Goal: Task Accomplishment & Management: Complete application form

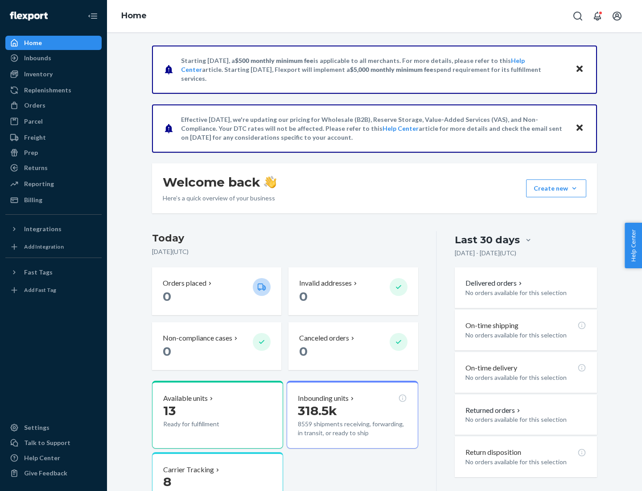
click at [575, 188] on button "Create new Create new inbound Create new order Create new product" at bounding box center [556, 188] width 60 height 18
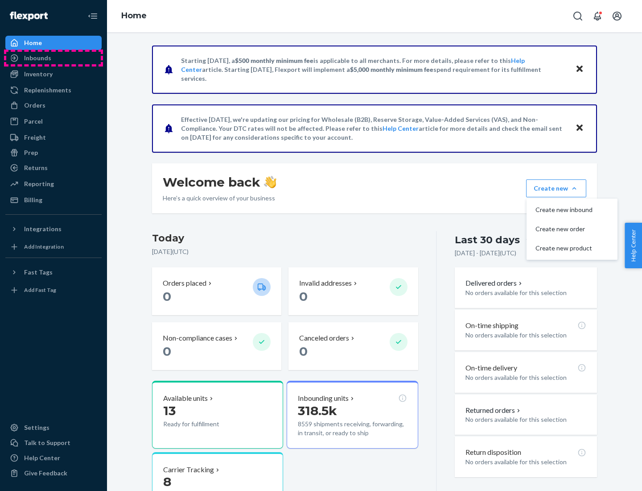
click at [54, 58] on div "Inbounds" at bounding box center [53, 58] width 95 height 12
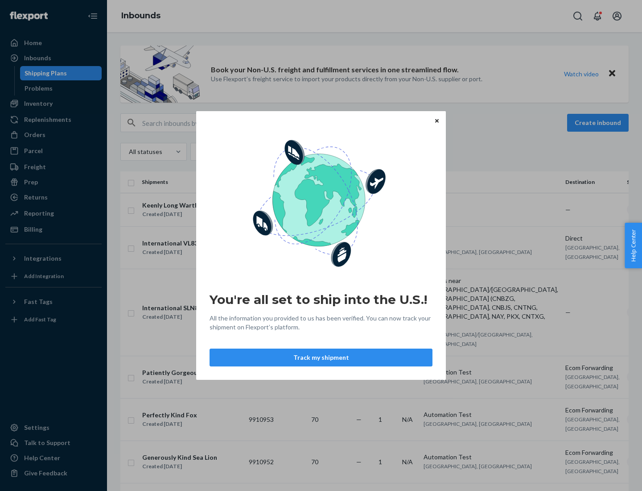
click at [54, 104] on div "You're all set to ship into the U.S.! All the information you provided to us ha…" at bounding box center [321, 245] width 642 height 491
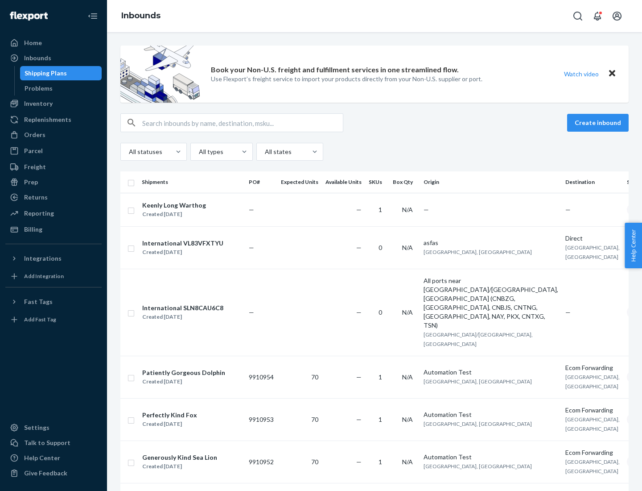
click at [375, 16] on div "Inbounds" at bounding box center [374, 16] width 535 height 32
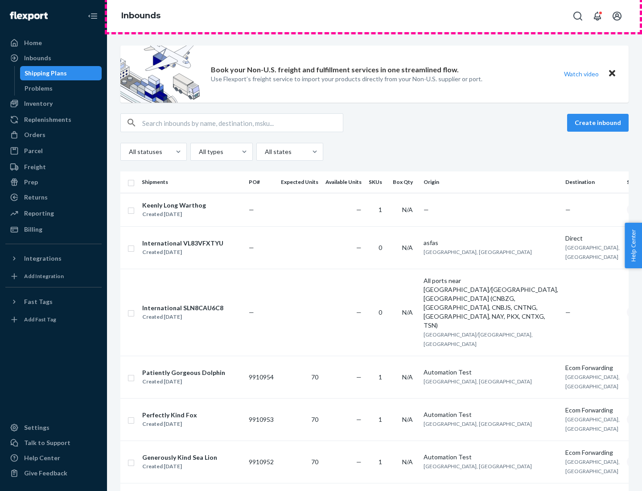
click at [375, 16] on div "Inbounds" at bounding box center [374, 16] width 535 height 32
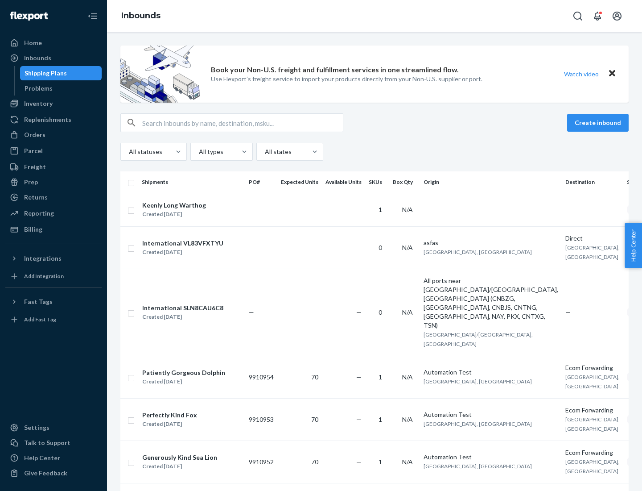
click at [375, 152] on div "All statuses All types All states" at bounding box center [374, 152] width 509 height 18
click at [44, 73] on div "Shipping Plans" at bounding box center [46, 73] width 42 height 9
click at [600, 123] on button "Create inbound" at bounding box center [599, 123] width 62 height 18
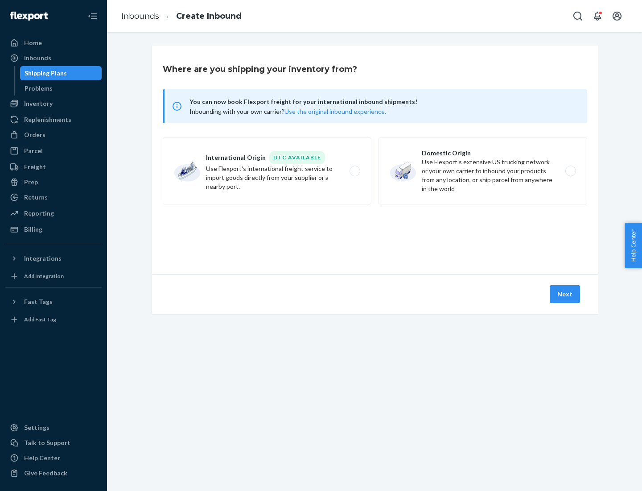
click at [267, 171] on label "International Origin DTC Available Use Flexport's international freight service…" at bounding box center [267, 170] width 209 height 67
click at [355, 171] on input "International Origin DTC Available Use Flexport's international freight service…" at bounding box center [358, 171] width 6 height 6
radio input "true"
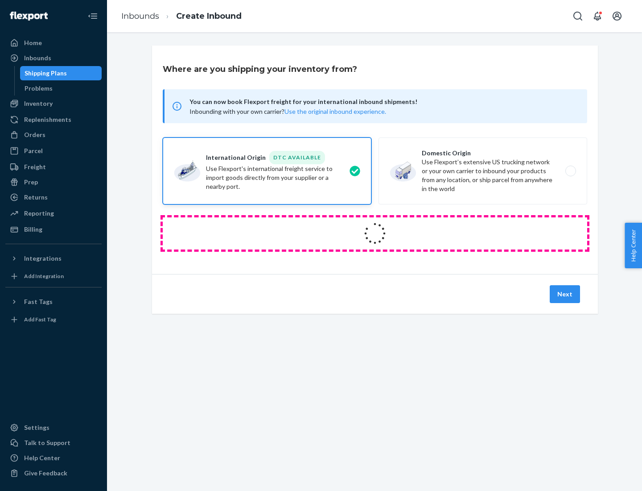
click at [375, 233] on icon at bounding box center [375, 233] width 35 height 35
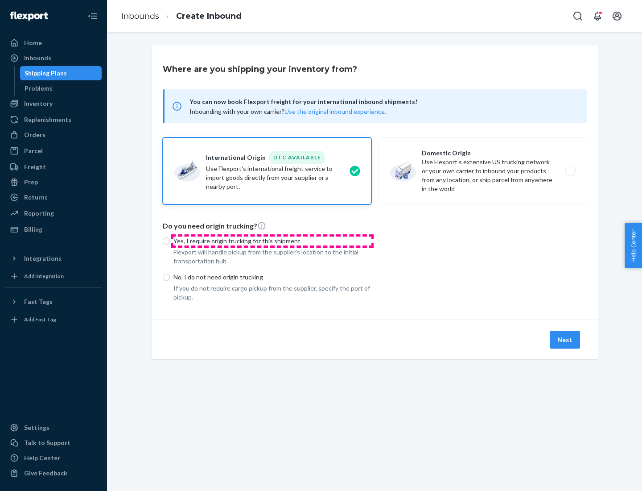
click at [273, 240] on p "Yes, I require origin trucking for this shipment" at bounding box center [273, 240] width 198 height 9
click at [170, 240] on input "Yes, I require origin trucking for this shipment" at bounding box center [166, 240] width 7 height 7
radio input "true"
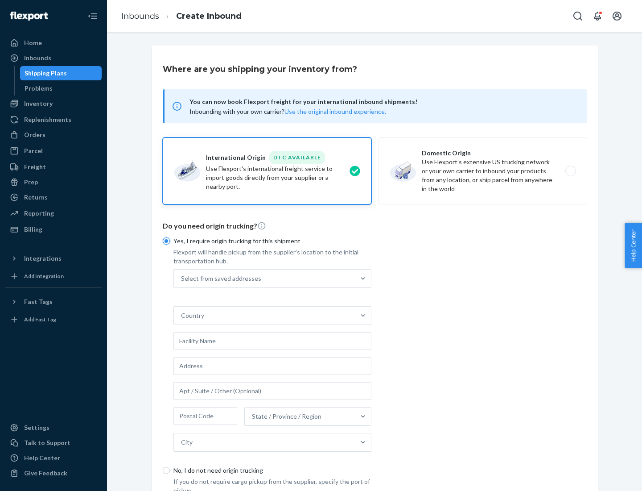
scroll to position [17, 0]
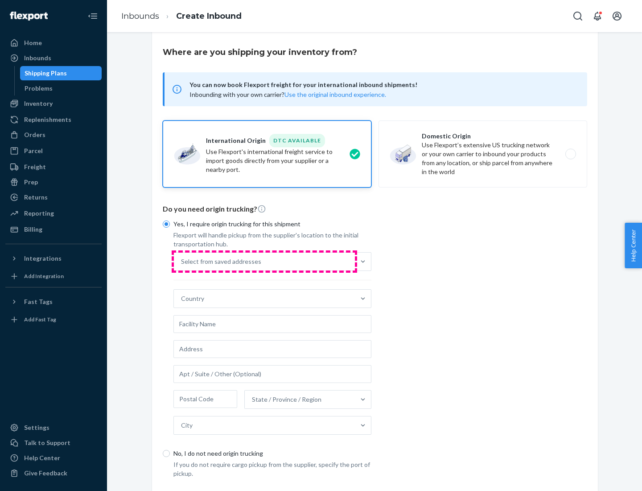
click at [265, 261] on div "Select from saved addresses" at bounding box center [264, 262] width 181 height 18
click at [182, 261] on input "Select from saved addresses" at bounding box center [181, 261] width 1 height 9
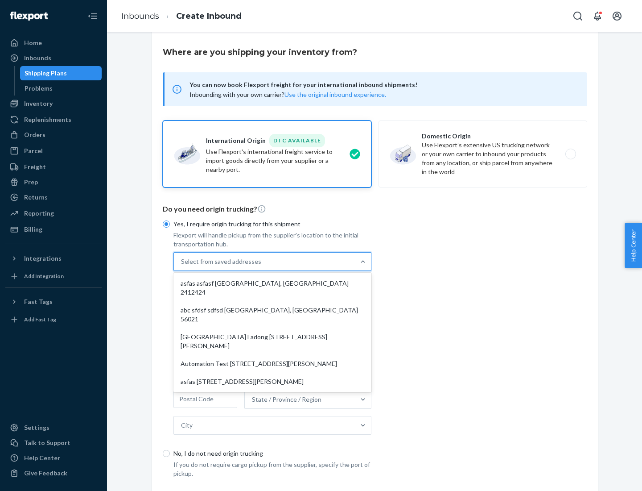
scroll to position [39, 0]
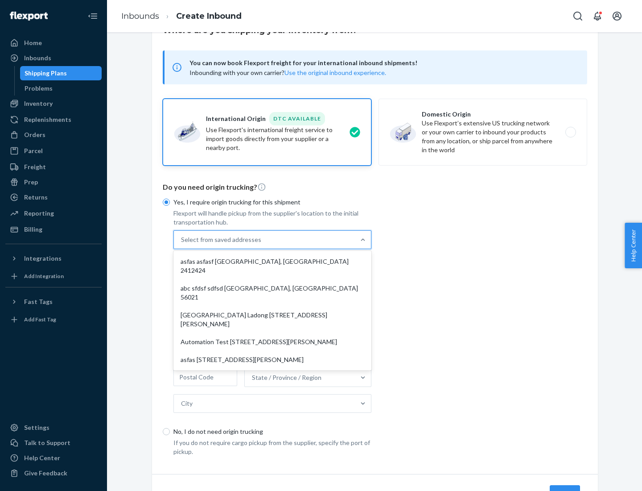
click at [273, 261] on div "asfas asfasf [GEOGRAPHIC_DATA], [GEOGRAPHIC_DATA] 2412424" at bounding box center [272, 266] width 195 height 27
click at [182, 244] on input "option asfas asfasf [GEOGRAPHIC_DATA], [GEOGRAPHIC_DATA] 2412424 focused, 1 of …" at bounding box center [181, 239] width 1 height 9
type input "asfas"
type input "asfasf"
type input "2412424"
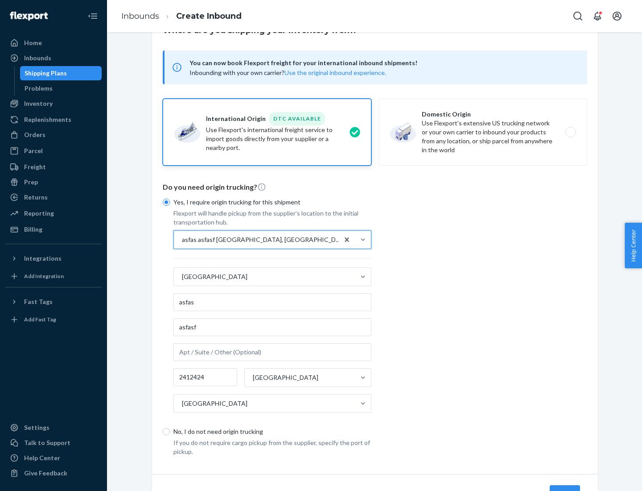
scroll to position [83, 0]
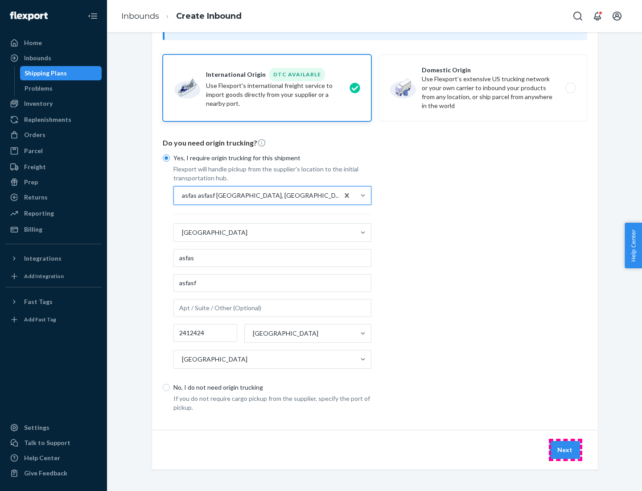
click at [566, 449] on button "Next" at bounding box center [565, 450] width 30 height 18
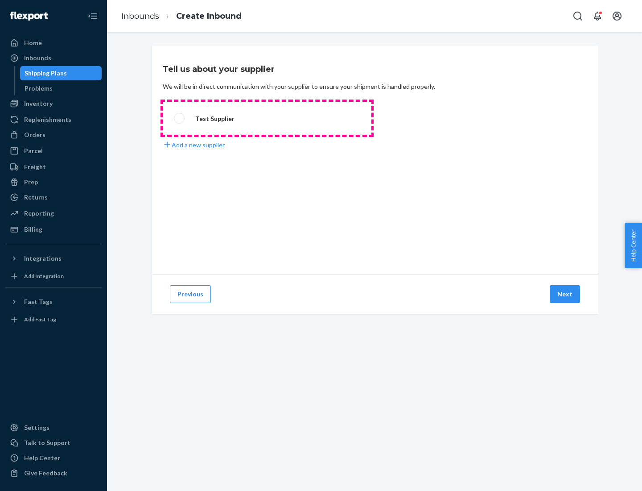
click at [267, 118] on label "Test Supplier" at bounding box center [267, 118] width 209 height 33
click at [180, 118] on input "Test Supplier" at bounding box center [177, 119] width 6 height 6
radio input "true"
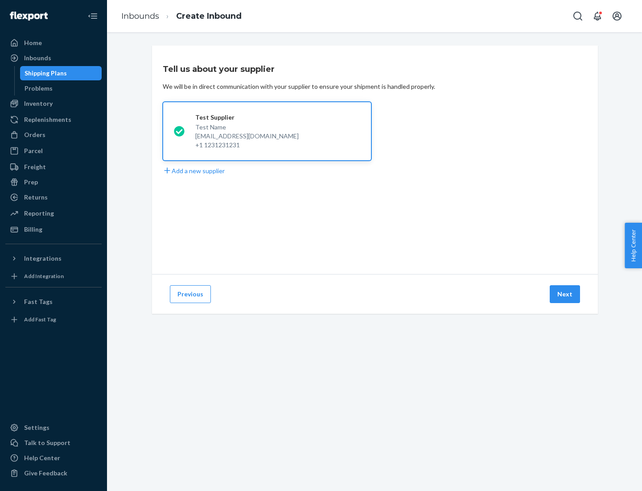
click at [566, 294] on button "Next" at bounding box center [565, 294] width 30 height 18
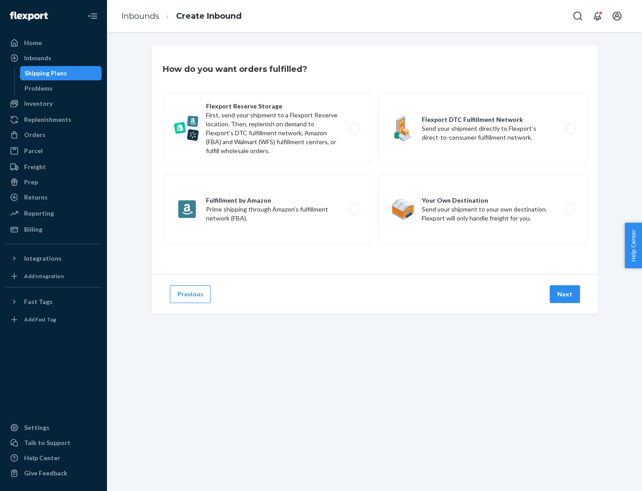
click at [267, 209] on label "Fulfillment by Amazon Prime shipping through Amazon’s fulfillment network (FBA)." at bounding box center [267, 209] width 209 height 71
click at [355, 209] on input "Fulfillment by Amazon Prime shipping through Amazon’s fulfillment network (FBA)." at bounding box center [358, 210] width 6 height 6
radio input "true"
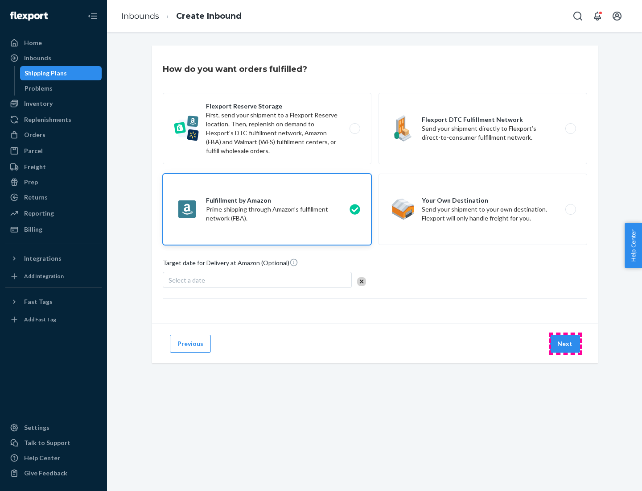
click at [566, 344] on button "Next" at bounding box center [565, 344] width 30 height 18
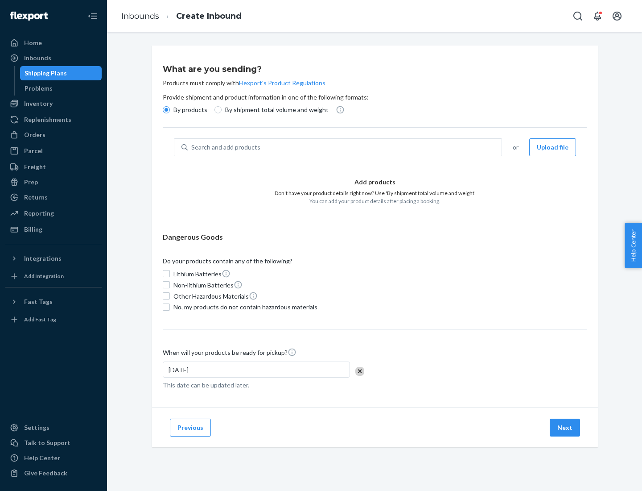
click at [274, 110] on p "By shipment total volume and weight" at bounding box center [277, 109] width 104 height 9
click at [222, 110] on input "By shipment total volume and weight" at bounding box center [218, 109] width 7 height 7
radio input "true"
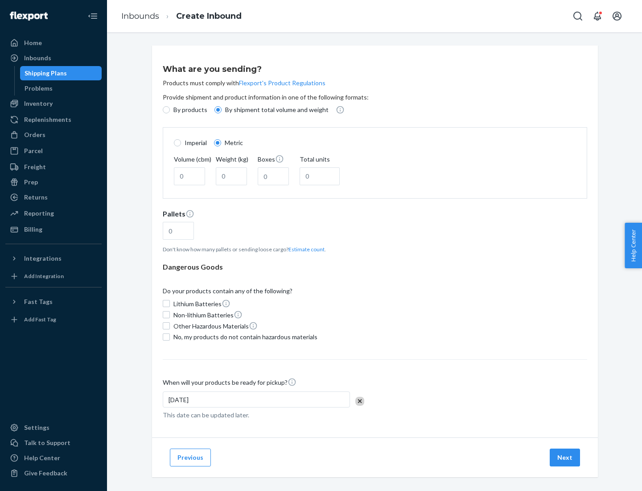
click at [190, 110] on p "By products" at bounding box center [191, 109] width 34 height 9
click at [170, 110] on input "By products" at bounding box center [166, 109] width 7 height 7
radio input "true"
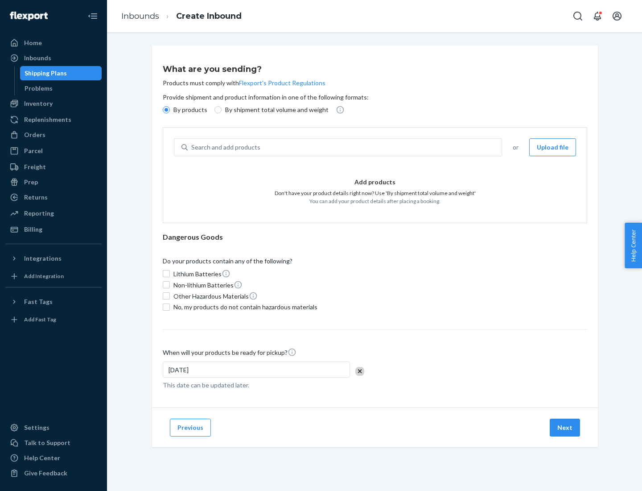
click at [345, 147] on div "Search and add products" at bounding box center [345, 147] width 314 height 16
click at [192, 147] on input "Search and add products" at bounding box center [191, 147] width 1 height 9
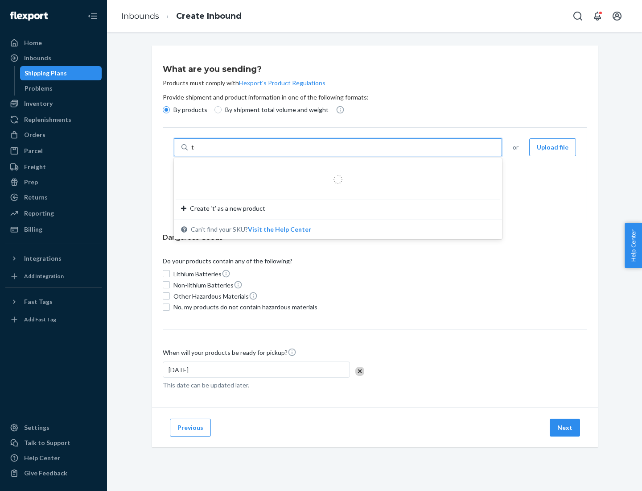
type input "test"
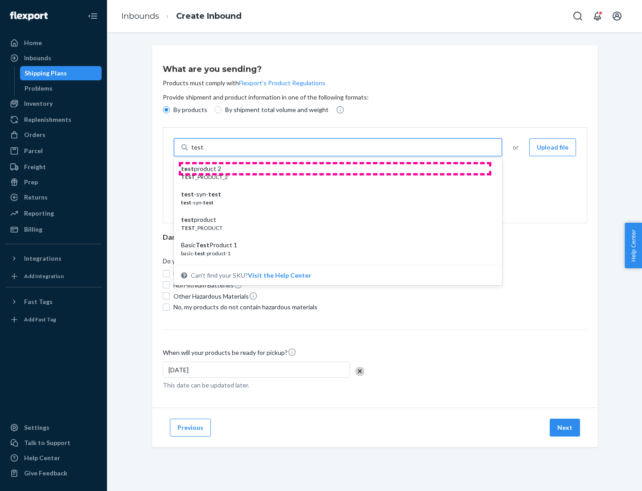
click at [335, 169] on div "test product 2" at bounding box center [334, 168] width 307 height 9
click at [203, 152] on input "test" at bounding box center [197, 147] width 12 height 9
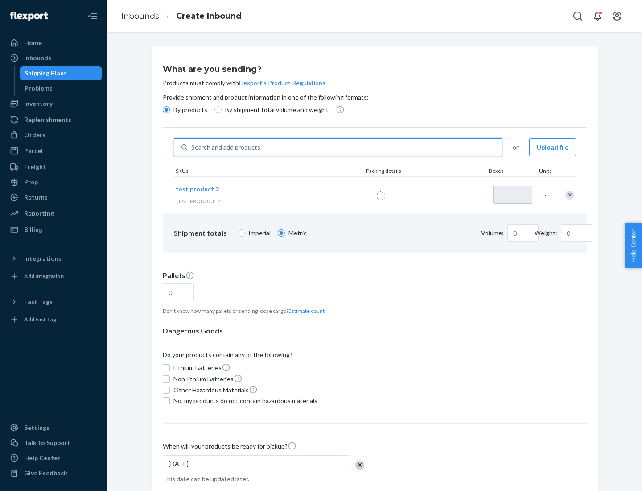
type input "1"
type input "0.02"
type input "22.23"
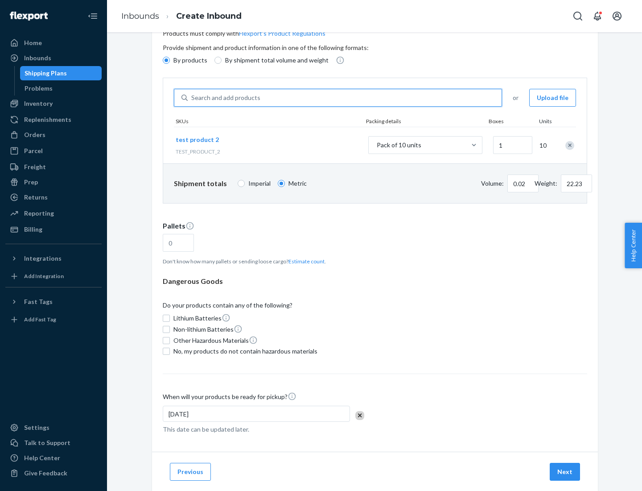
click at [305, 261] on button "Estimate count" at bounding box center [307, 261] width 36 height 8
type input "1"
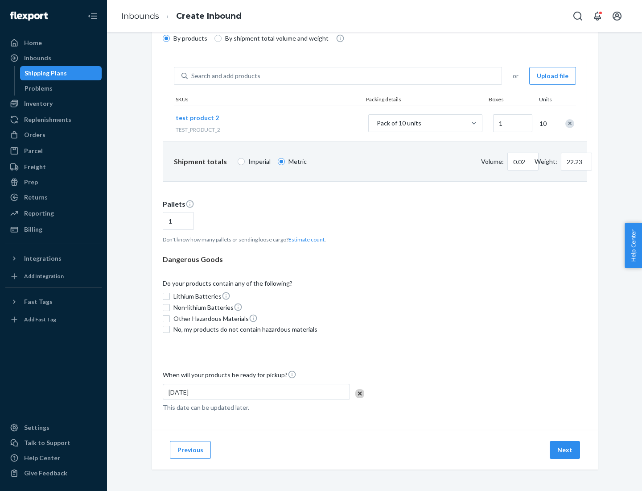
click at [244, 329] on span "No, my products do not contain hazardous materials" at bounding box center [246, 329] width 144 height 9
click at [170, 329] on input "No, my products do not contain hazardous materials" at bounding box center [166, 329] width 7 height 7
checkbox input "true"
click at [566, 450] on button "Next" at bounding box center [565, 450] width 30 height 18
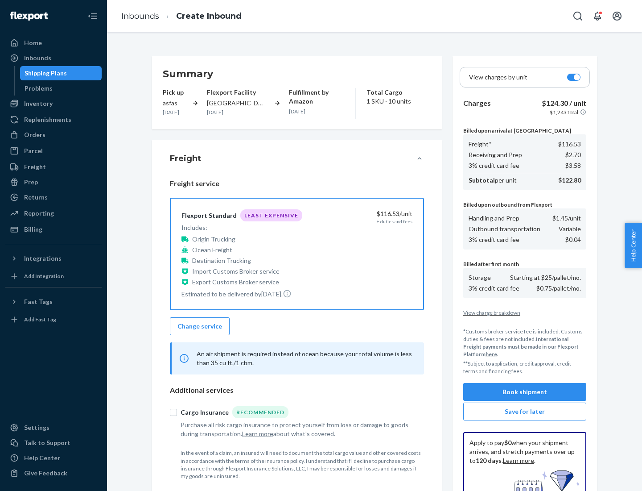
scroll to position [130, 0]
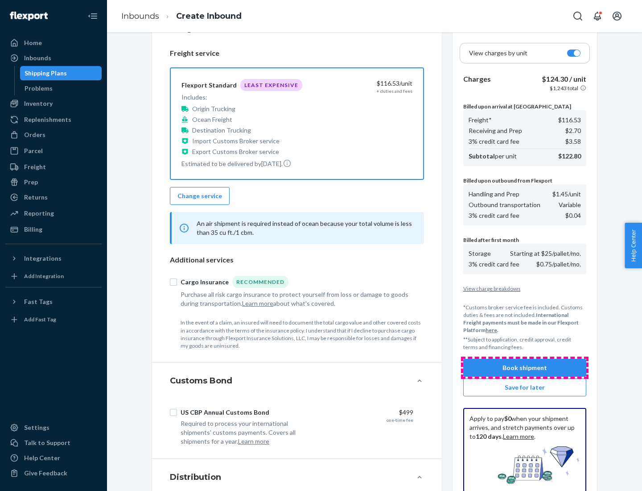
click at [525, 368] on button "Book shipment" at bounding box center [525, 368] width 123 height 18
